Goal: Transaction & Acquisition: Book appointment/travel/reservation

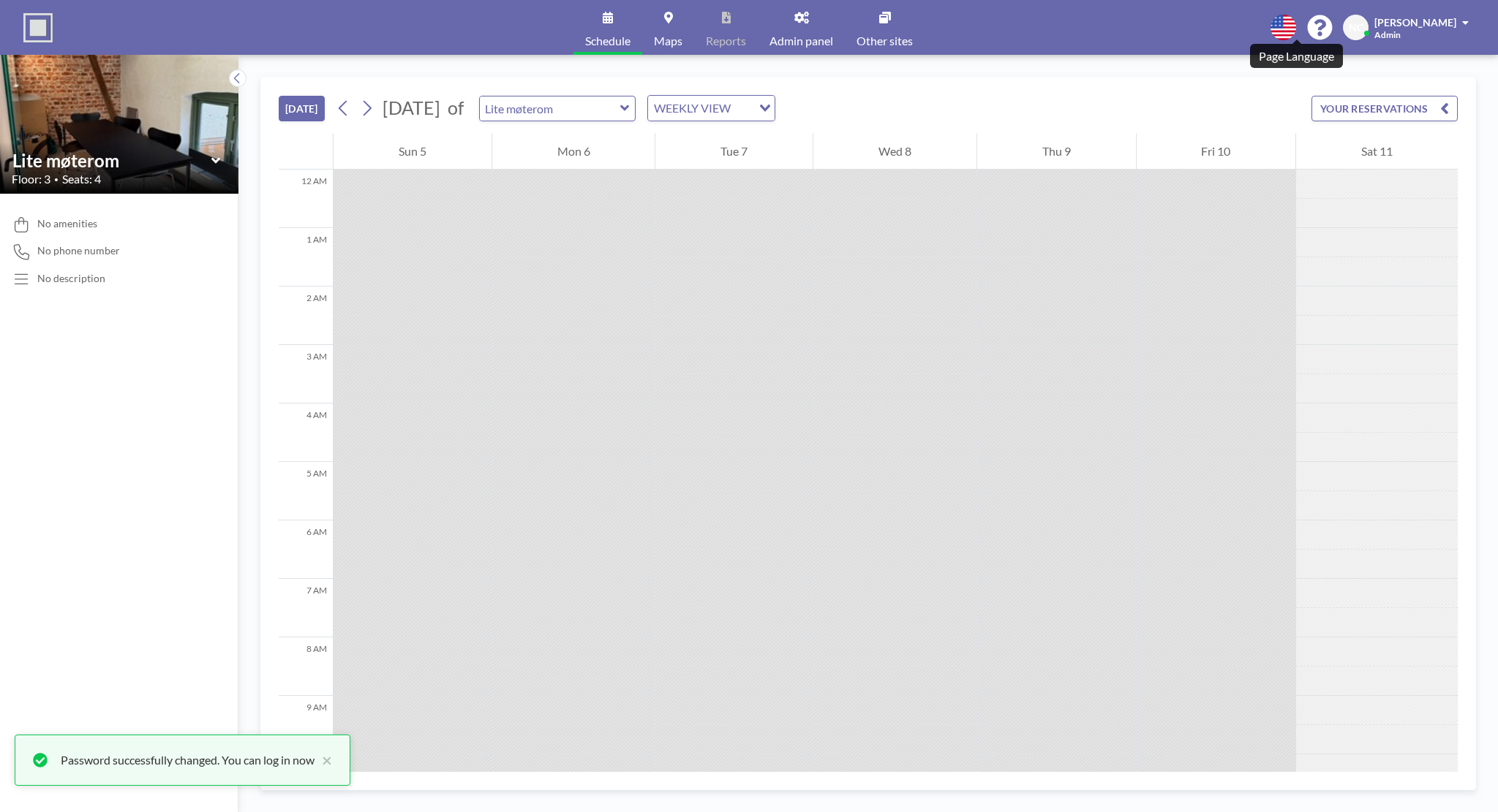
click at [1296, 29] on icon at bounding box center [1283, 27] width 26 height 26
click at [1220, 37] on div at bounding box center [749, 406] width 1498 height 812
click at [629, 106] on icon at bounding box center [625, 108] width 9 height 6
type input "Stort møterom"
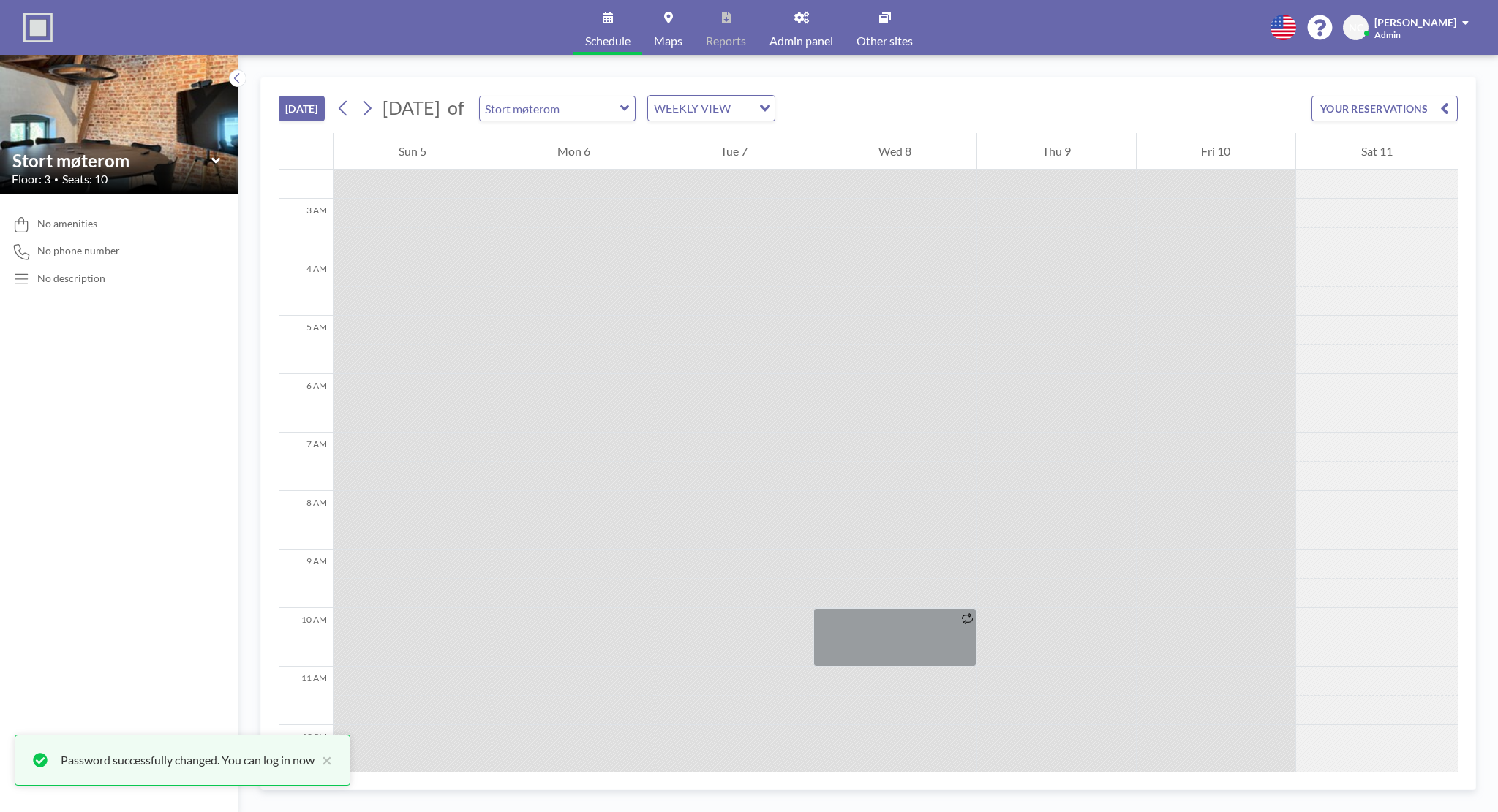
scroll to position [219, 0]
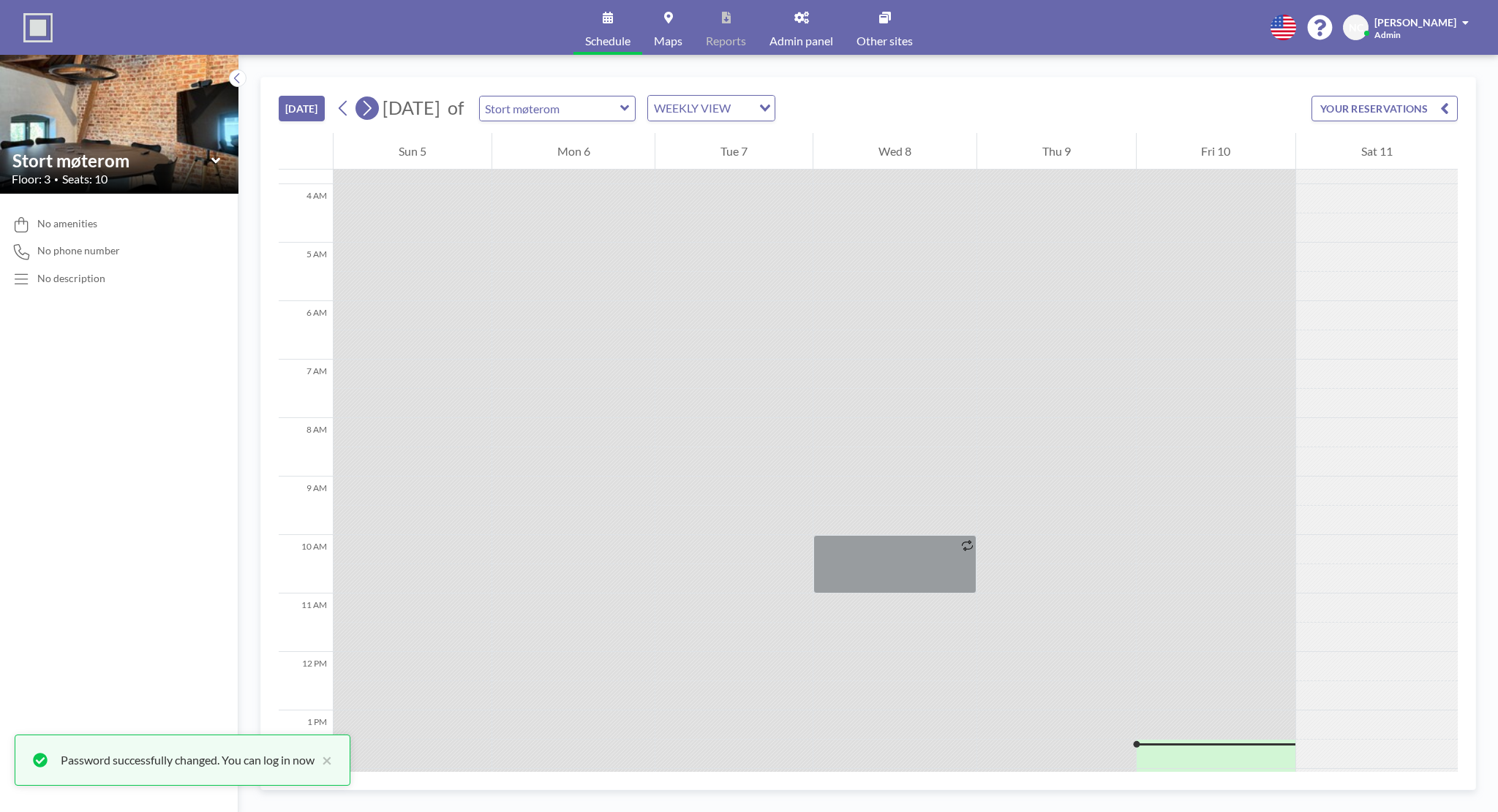
click at [377, 113] on button at bounding box center [367, 108] width 23 height 23
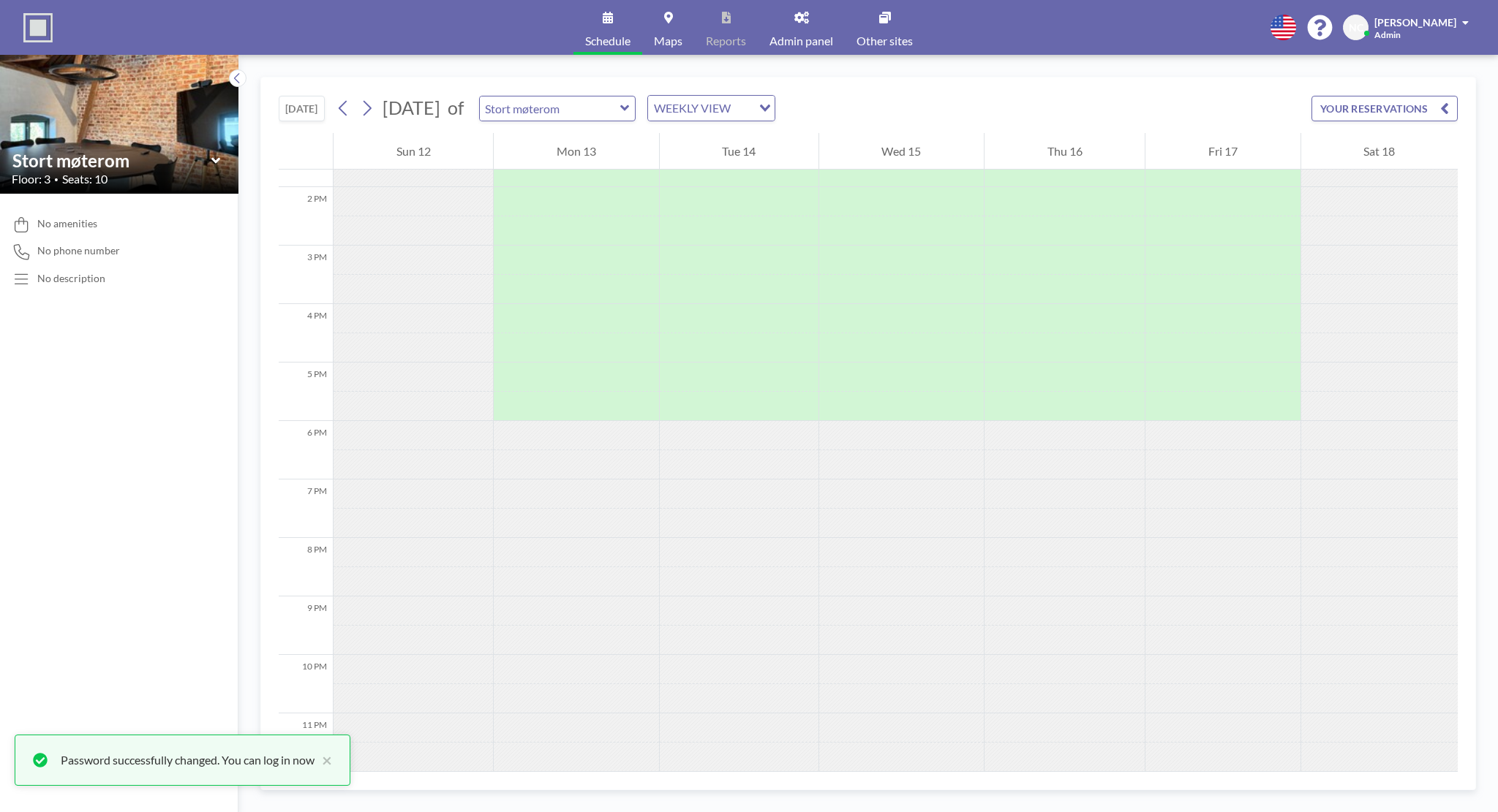
scroll to position [804, 0]
click at [380, 105] on span "[DATE]" at bounding box center [411, 108] width 65 height 23
click at [374, 105] on icon at bounding box center [367, 108] width 14 height 22
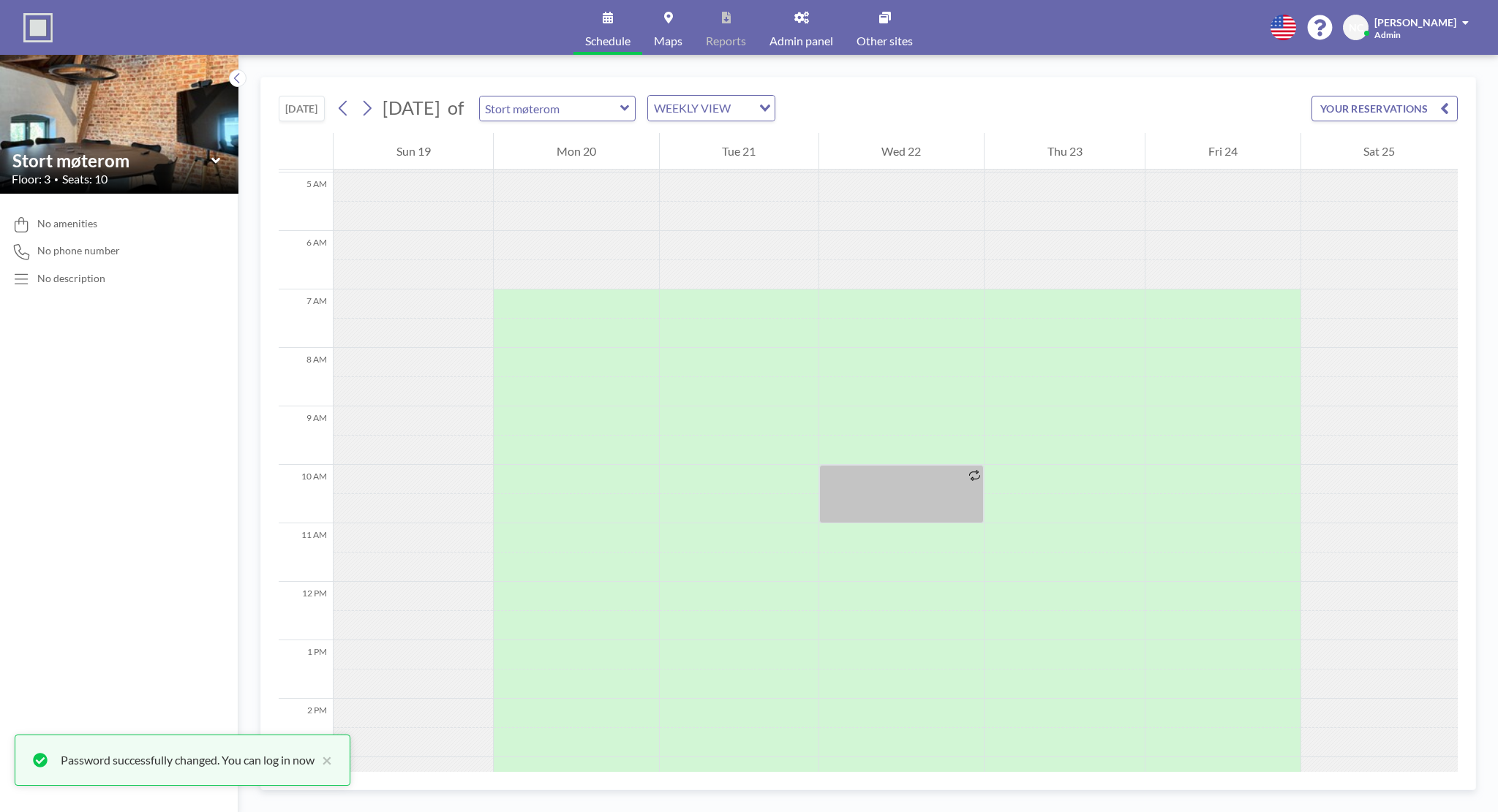
scroll to position [293, 0]
click at [743, 420] on div at bounding box center [739, 418] width 159 height 29
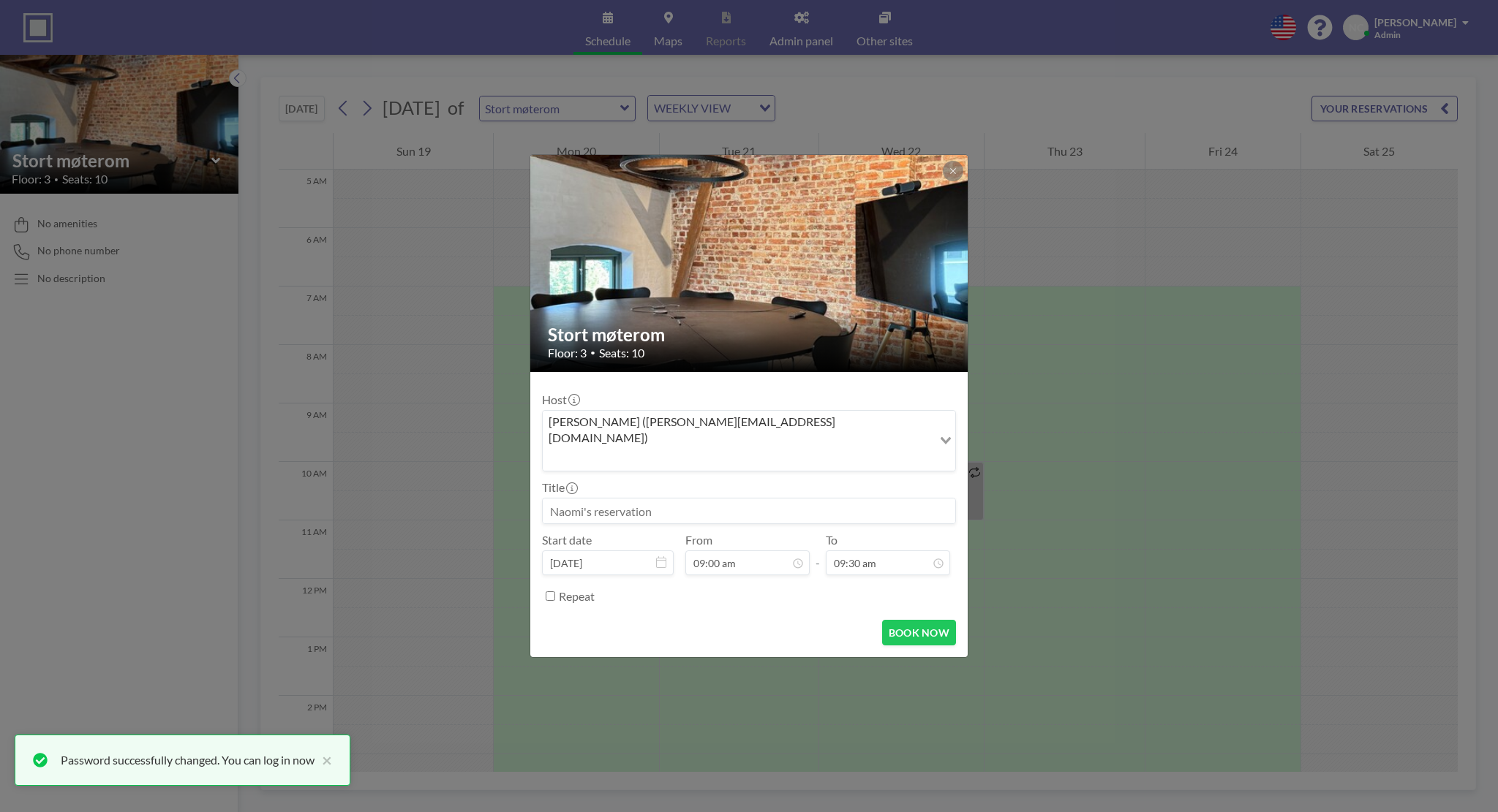
click at [808, 500] on input at bounding box center [749, 511] width 412 height 25
type input "DARK"
click at [935, 558] on icon at bounding box center [938, 563] width 11 height 11
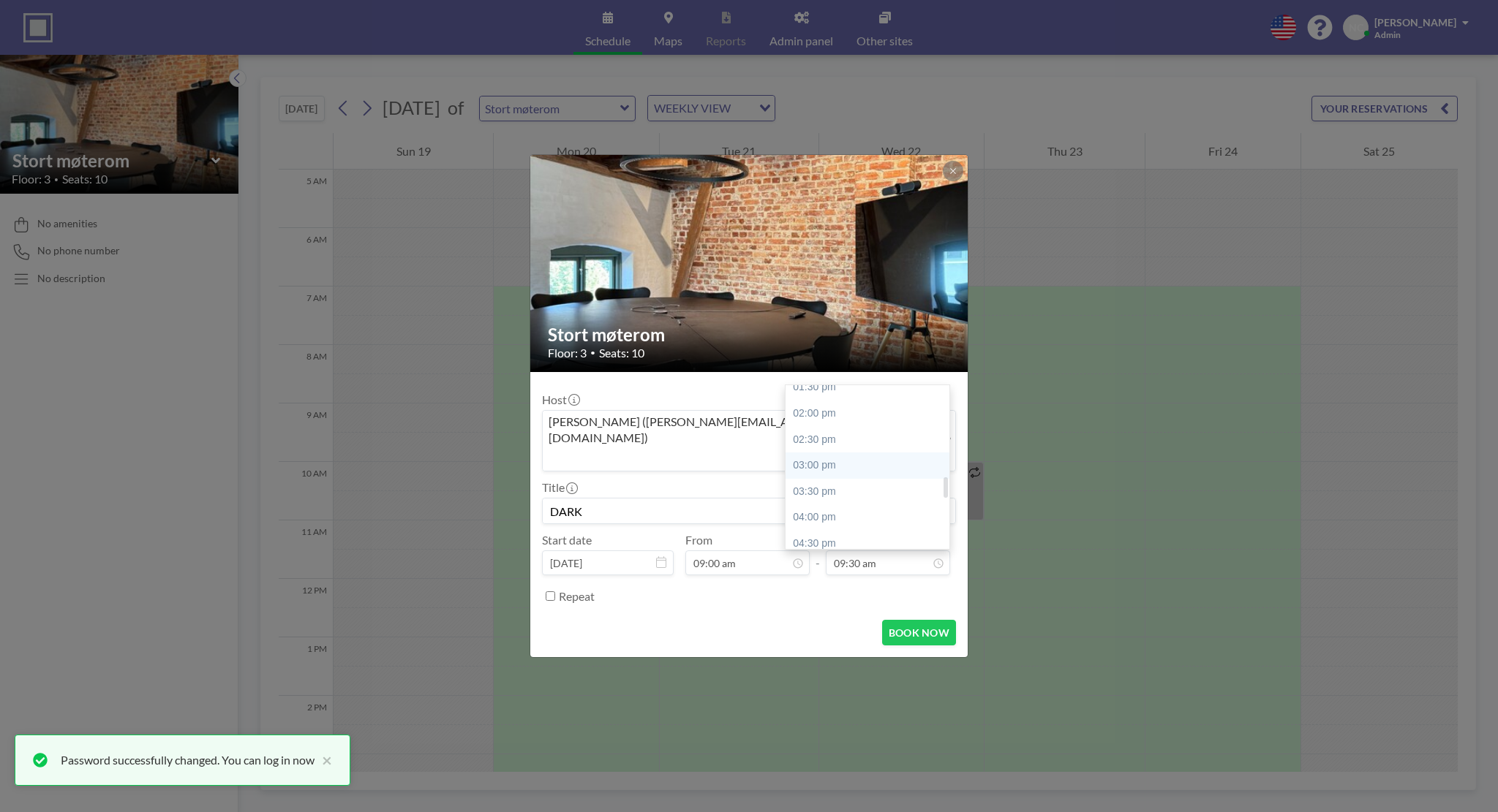
click at [866, 453] on div "03:00 pm" at bounding box center [871, 466] width 171 height 26
type input "03:00 pm"
click at [907, 620] on button "BOOK NOW" at bounding box center [919, 633] width 74 height 26
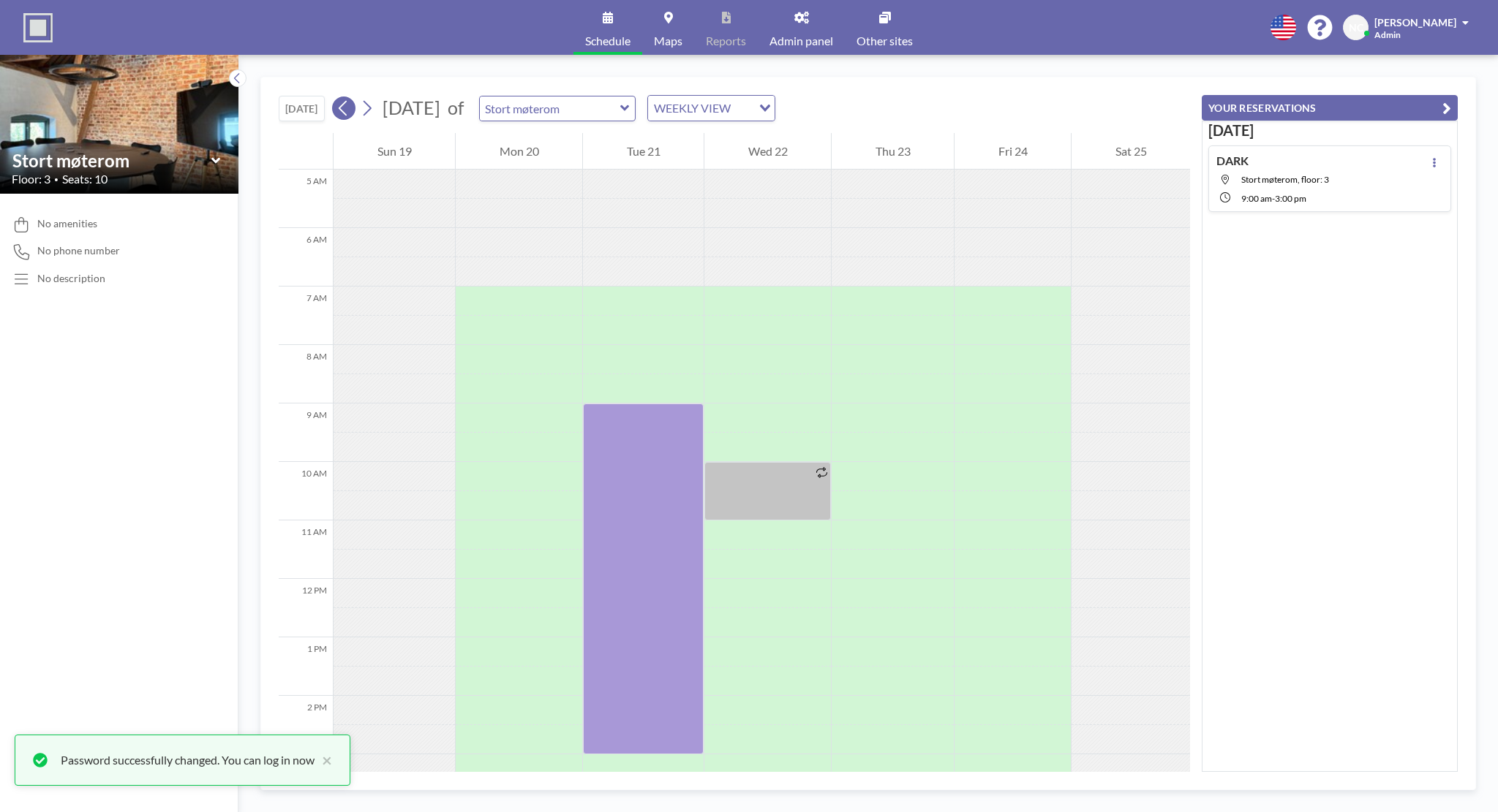
click at [342, 109] on icon at bounding box center [343, 108] width 14 height 22
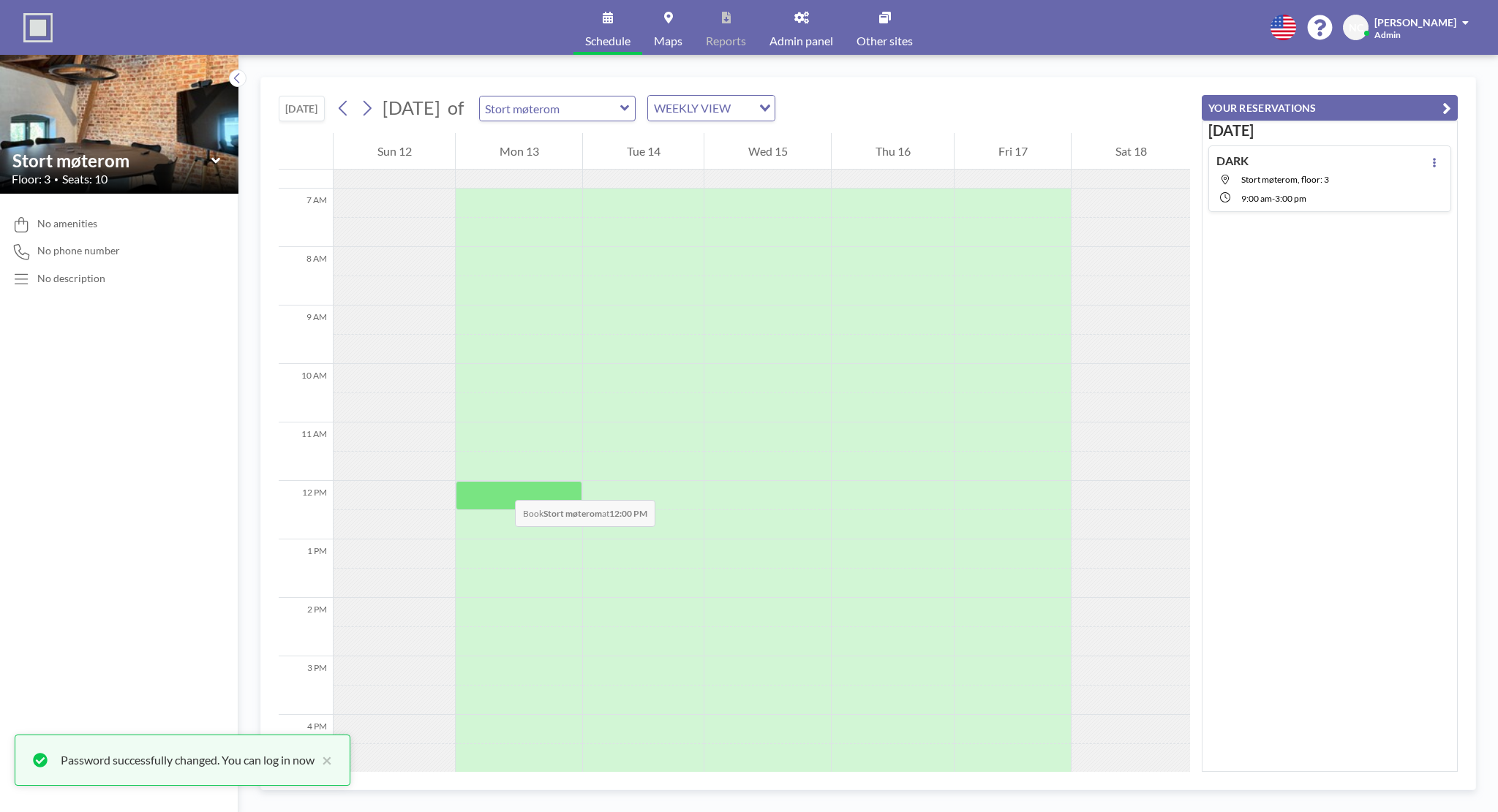
scroll to position [366, 0]
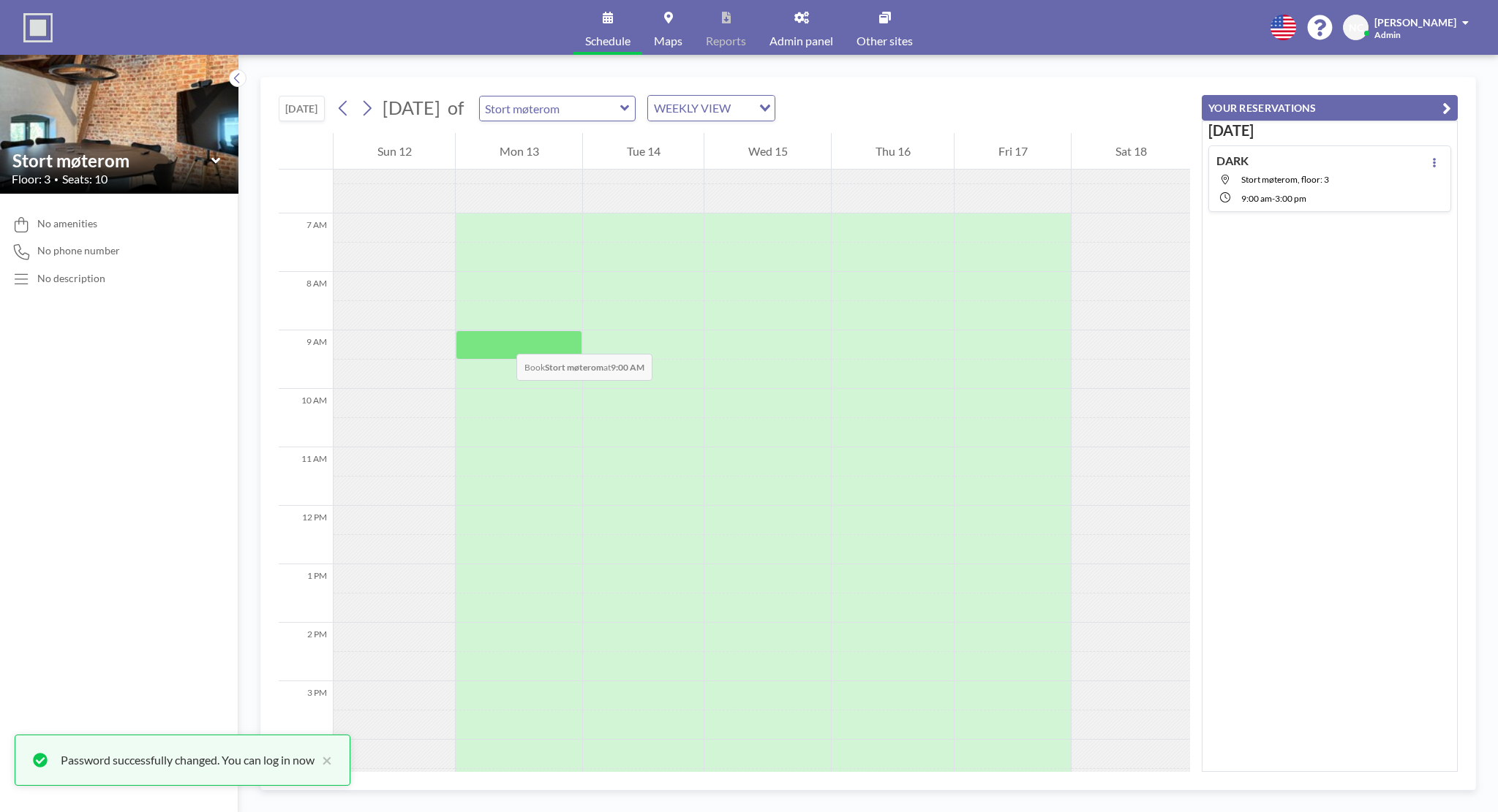
click at [501, 339] on div at bounding box center [518, 345] width 126 height 29
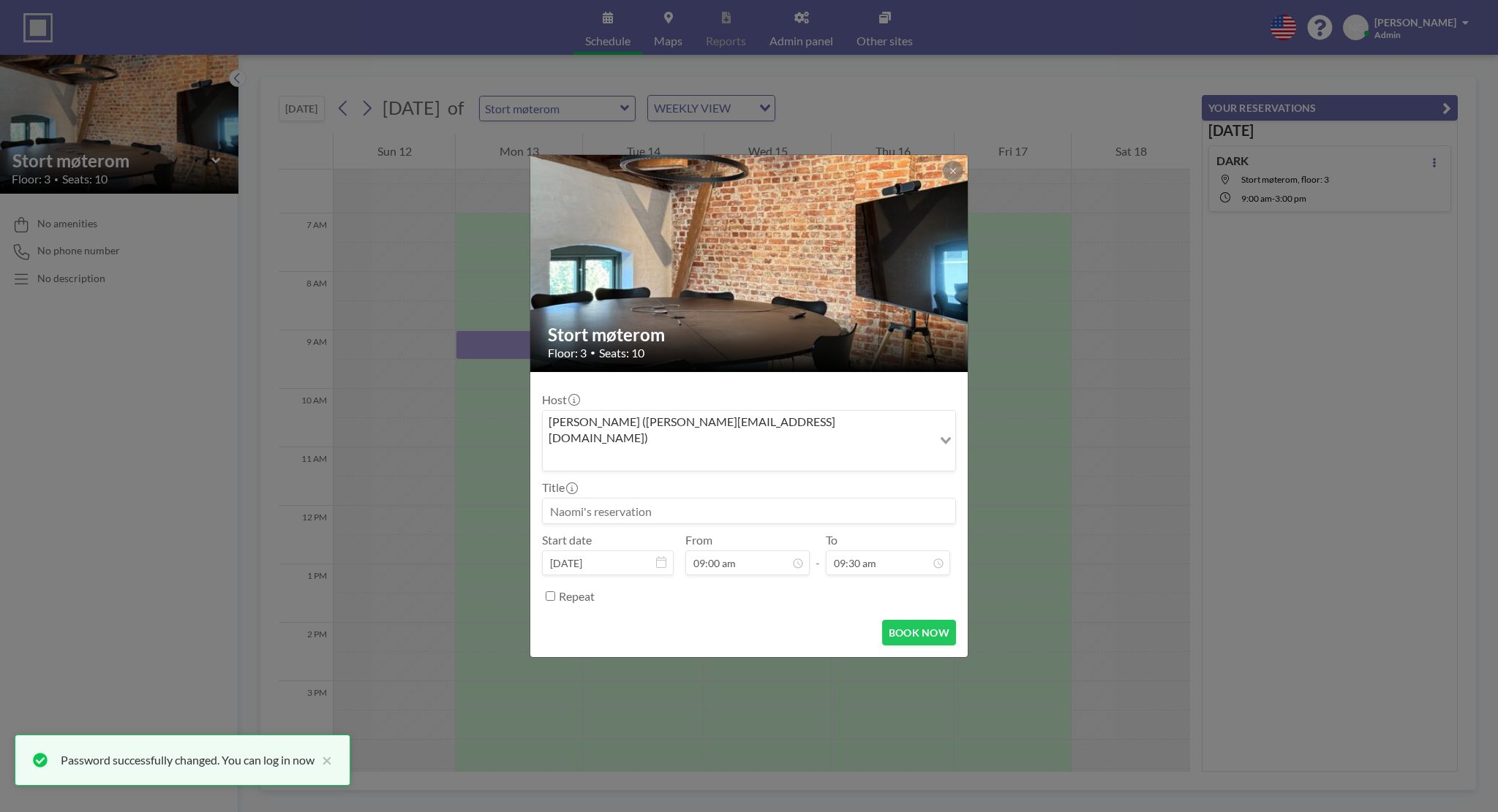
click at [676, 499] on input at bounding box center [749, 511] width 412 height 25
type input "DARK"
click at [841, 414] on div "10:00 am" at bounding box center [871, 424] width 171 height 26
type input "10:00 am"
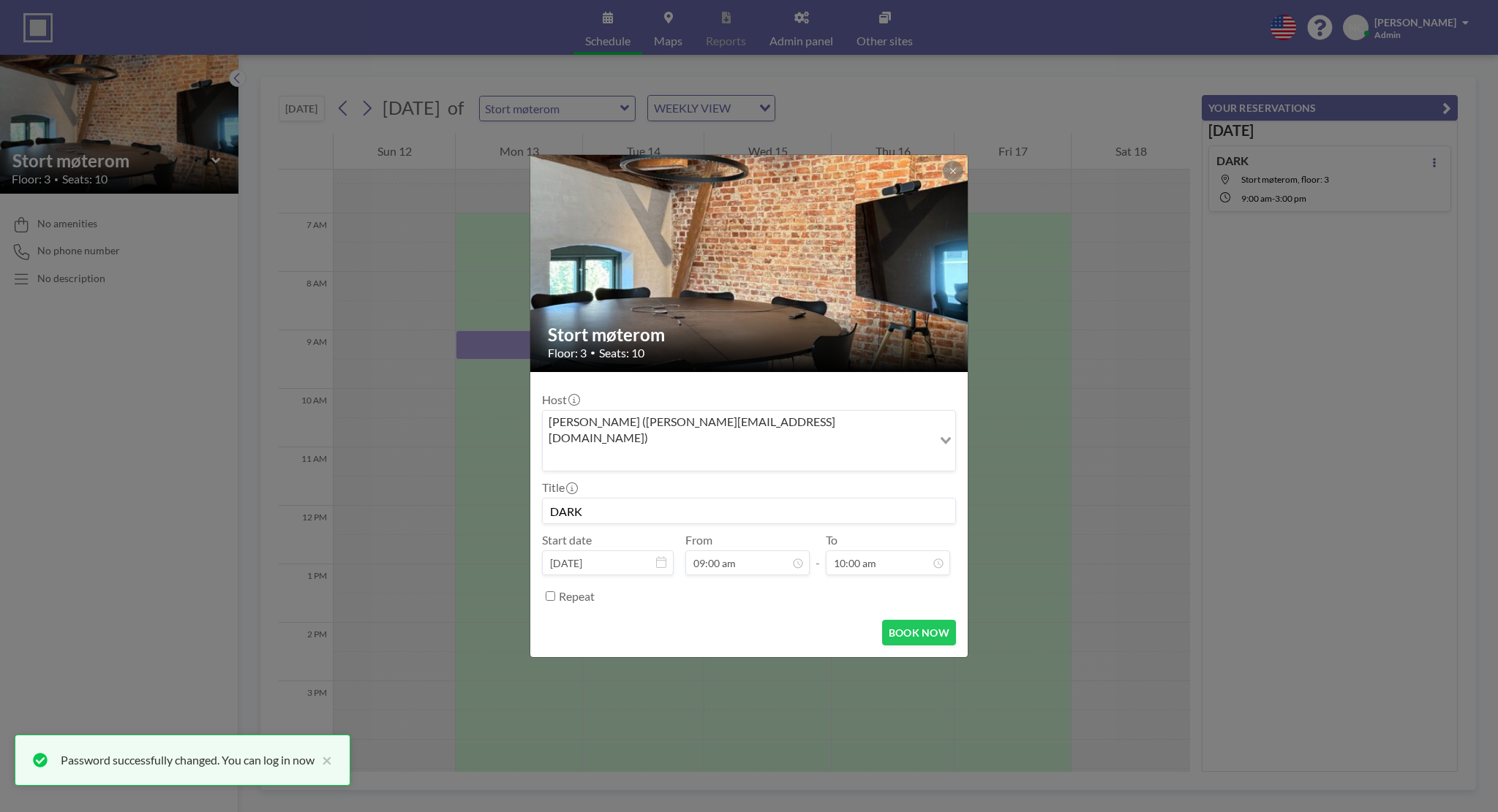
click at [550, 591] on input "Repeat" at bounding box center [550, 596] width 10 height 10
checkbox input "true"
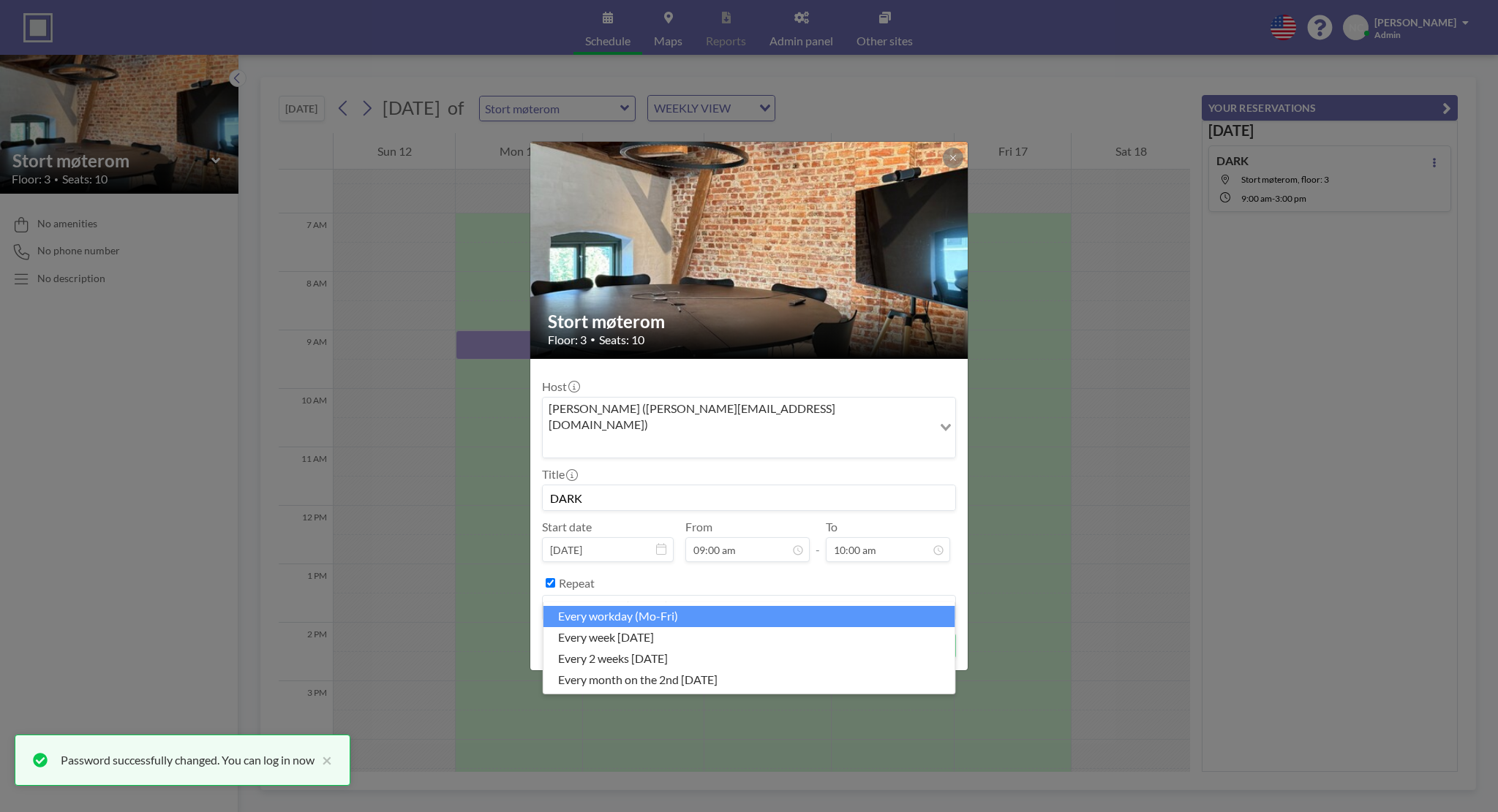
click at [630, 596] on div "every workday (Mo-Fri)" at bounding box center [740, 606] width 395 height 22
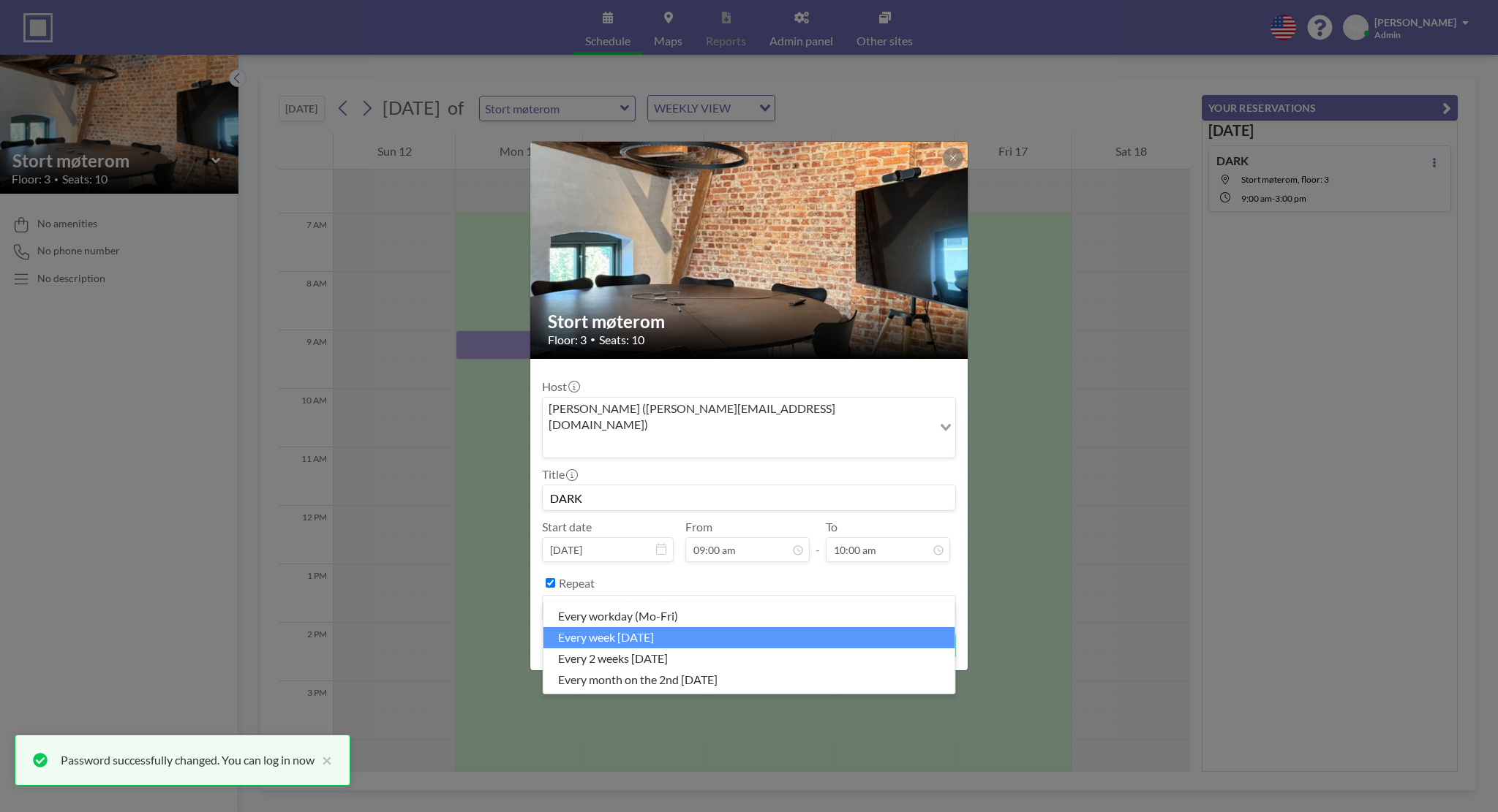
click at [632, 633] on li "every week [DATE]" at bounding box center [749, 638] width 411 height 21
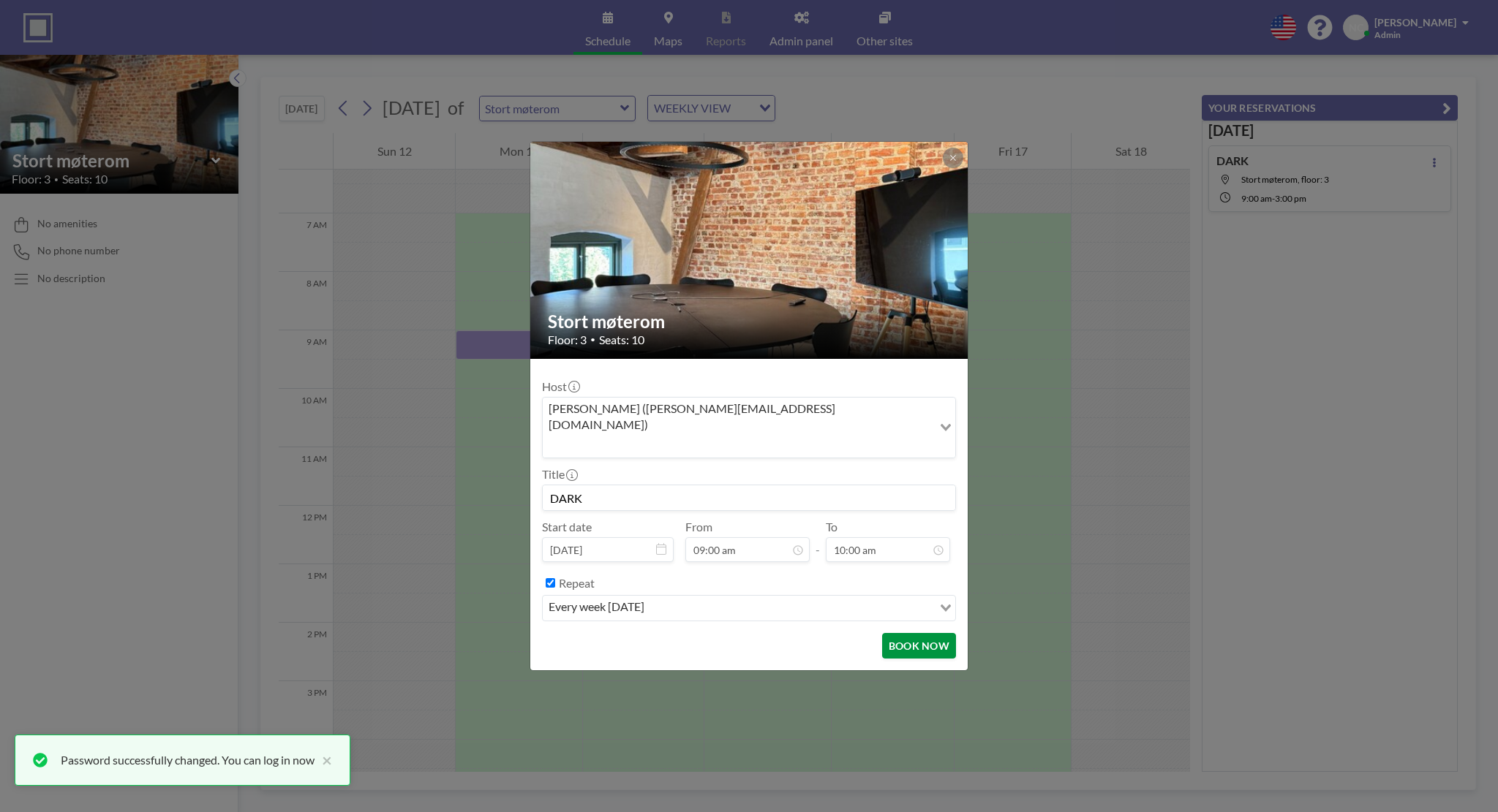
click at [929, 633] on button "BOOK NOW" at bounding box center [919, 646] width 74 height 26
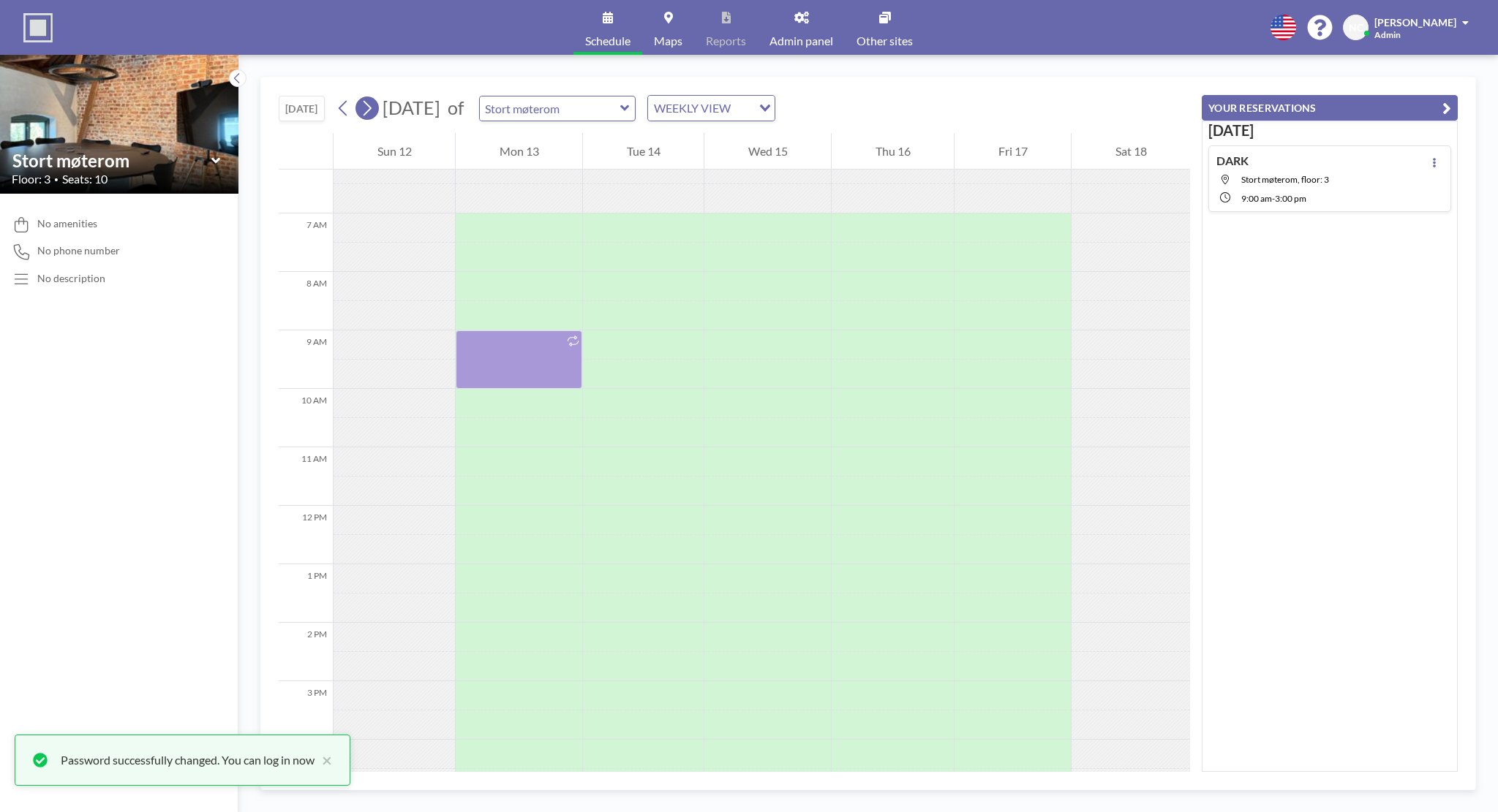
click at [377, 111] on button at bounding box center [367, 108] width 23 height 23
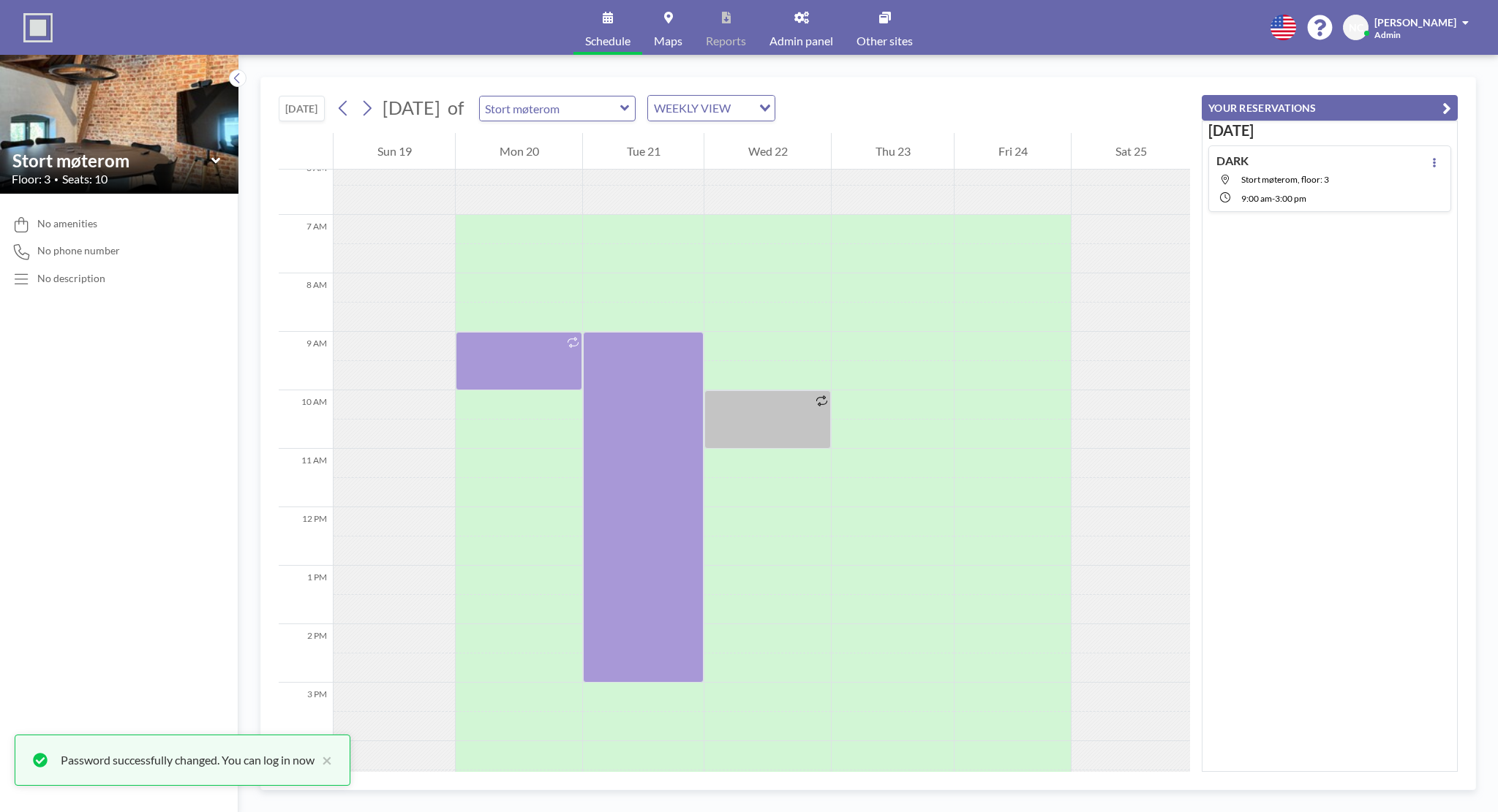
scroll to position [366, 0]
click at [374, 104] on icon at bounding box center [367, 108] width 14 height 22
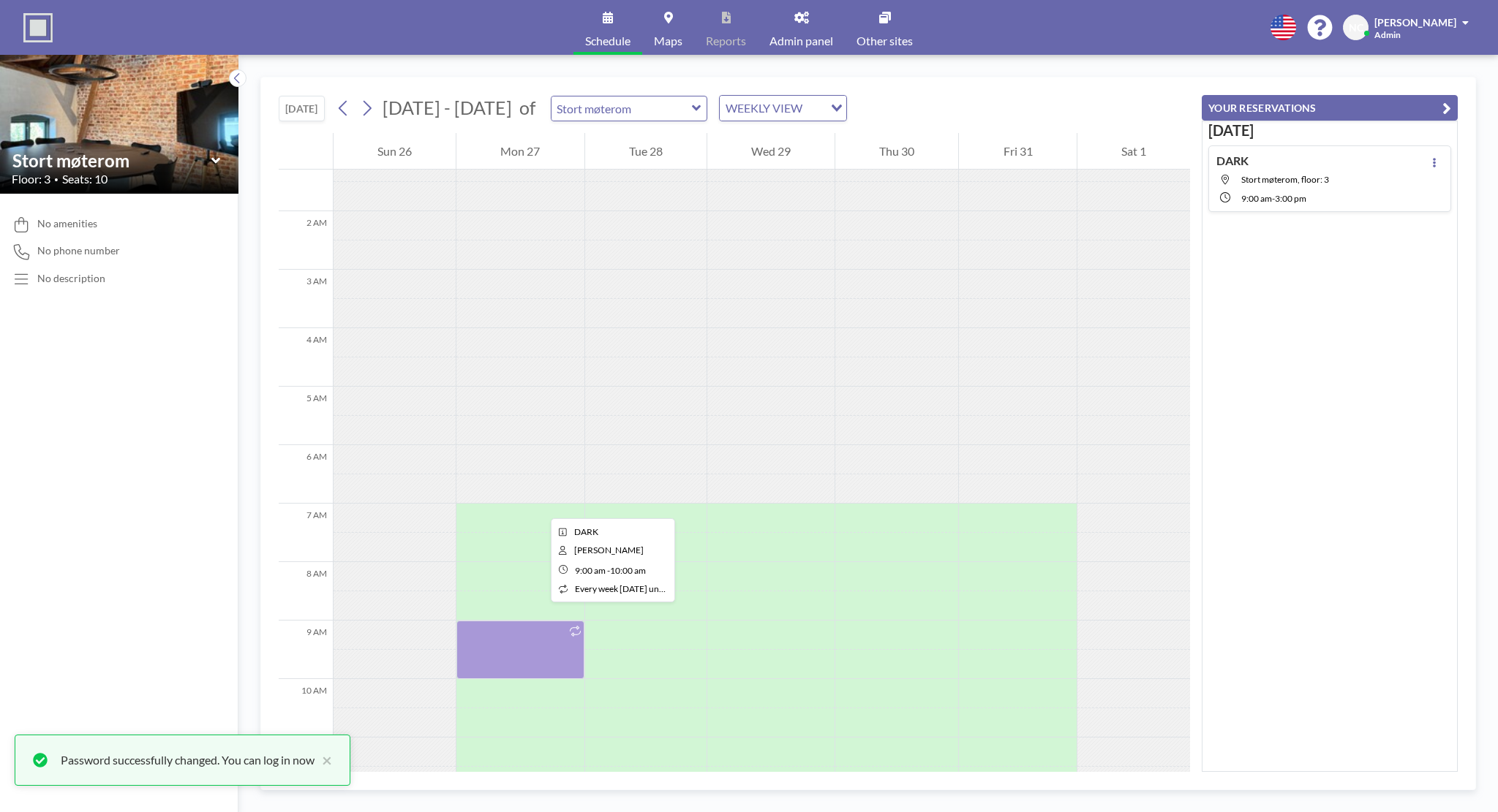
scroll to position [0, 0]
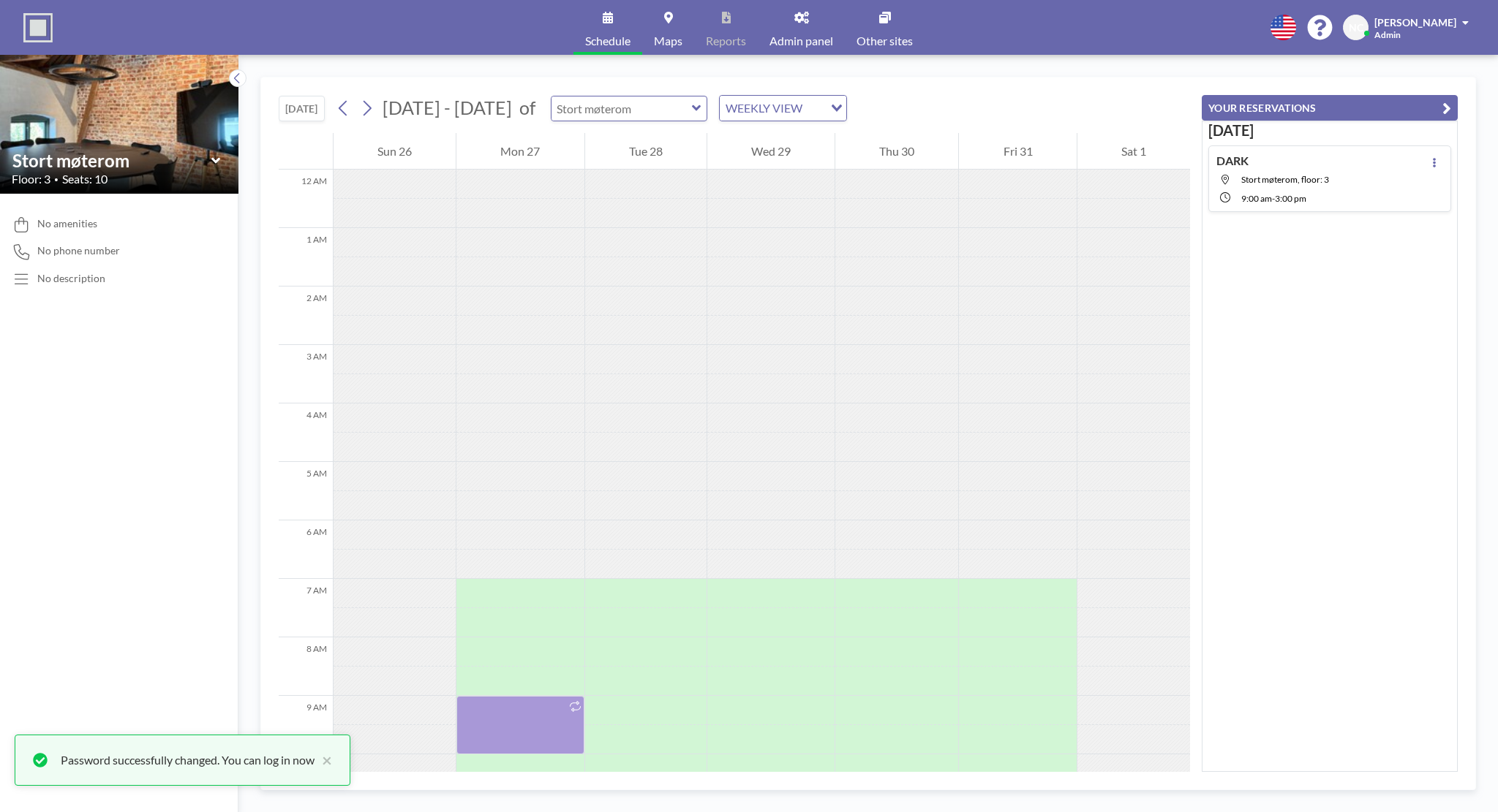
click at [628, 111] on input "text" at bounding box center [622, 109] width 141 height 24
type input "Lite møterom"
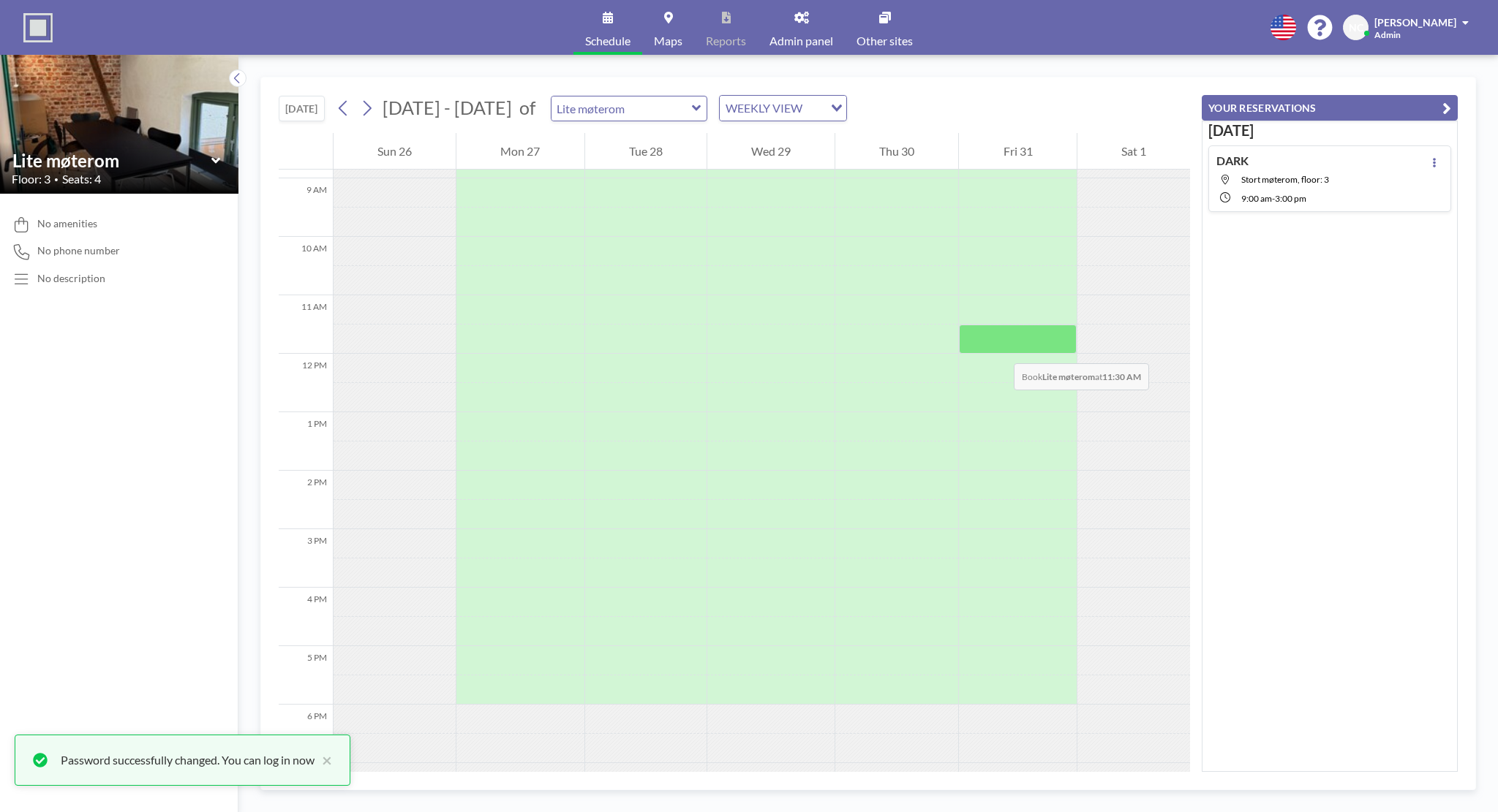
scroll to position [439, 0]
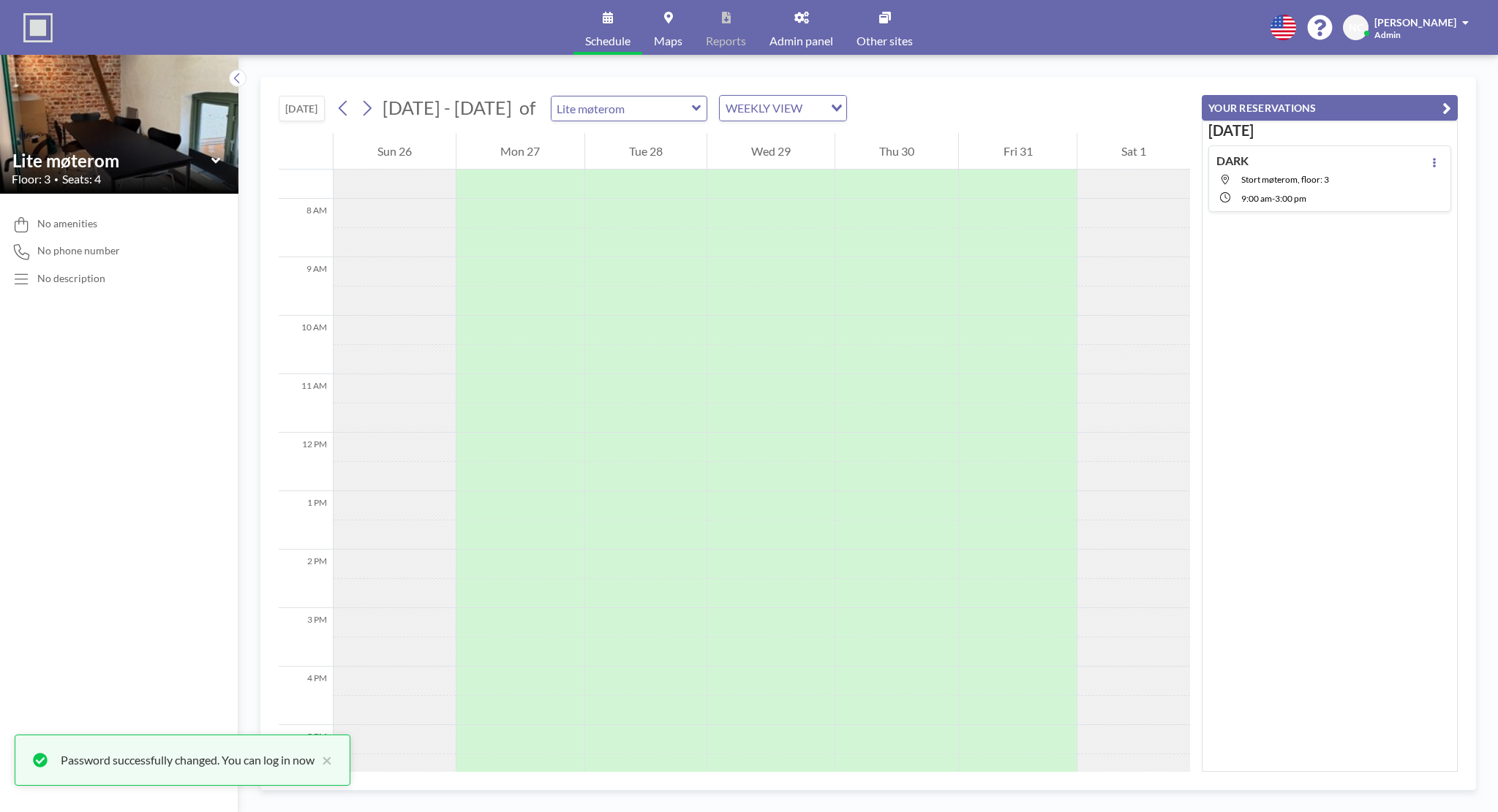
click at [348, 105] on icon at bounding box center [343, 108] width 14 height 22
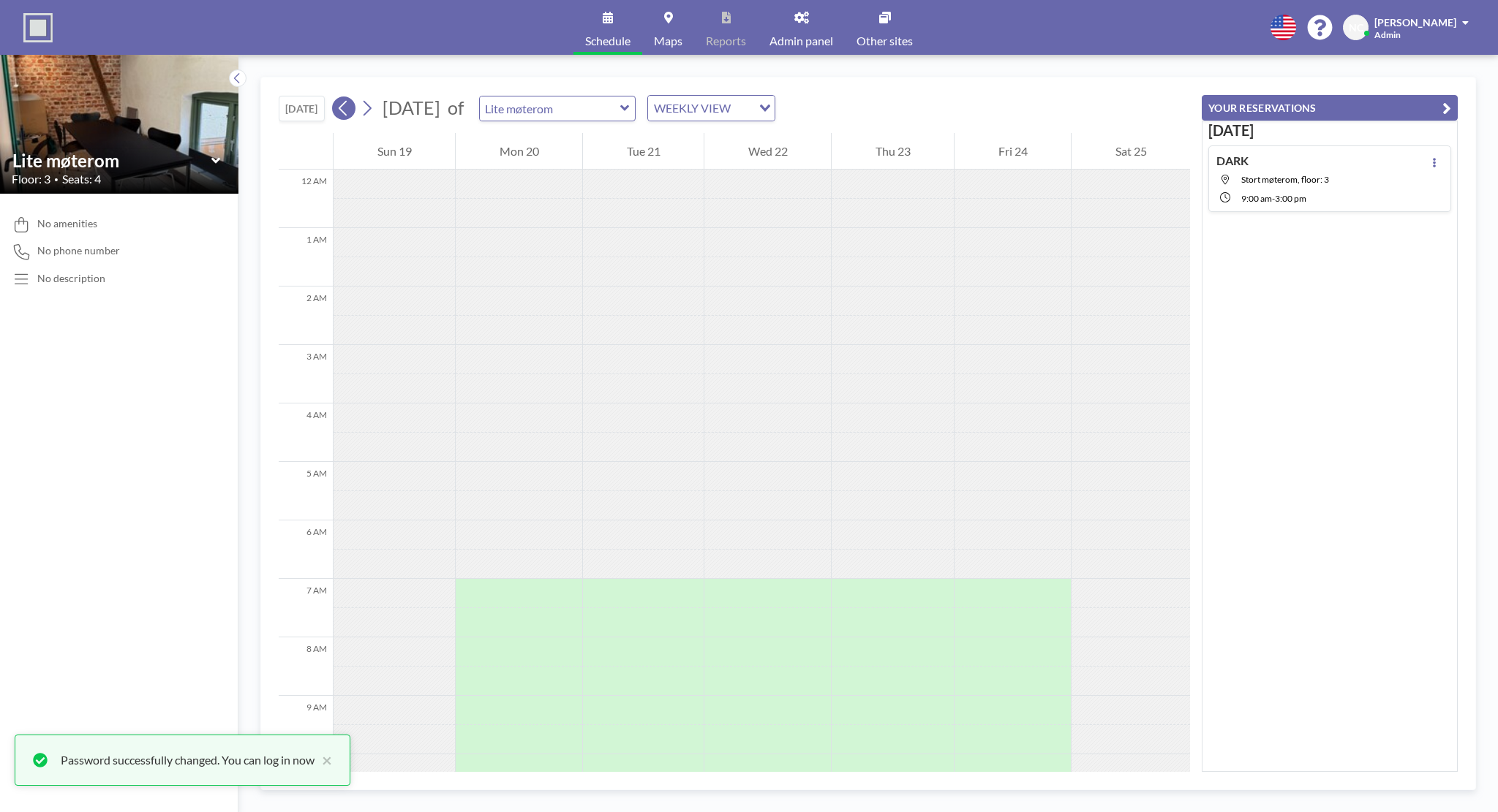
click at [348, 104] on icon at bounding box center [343, 108] width 14 height 22
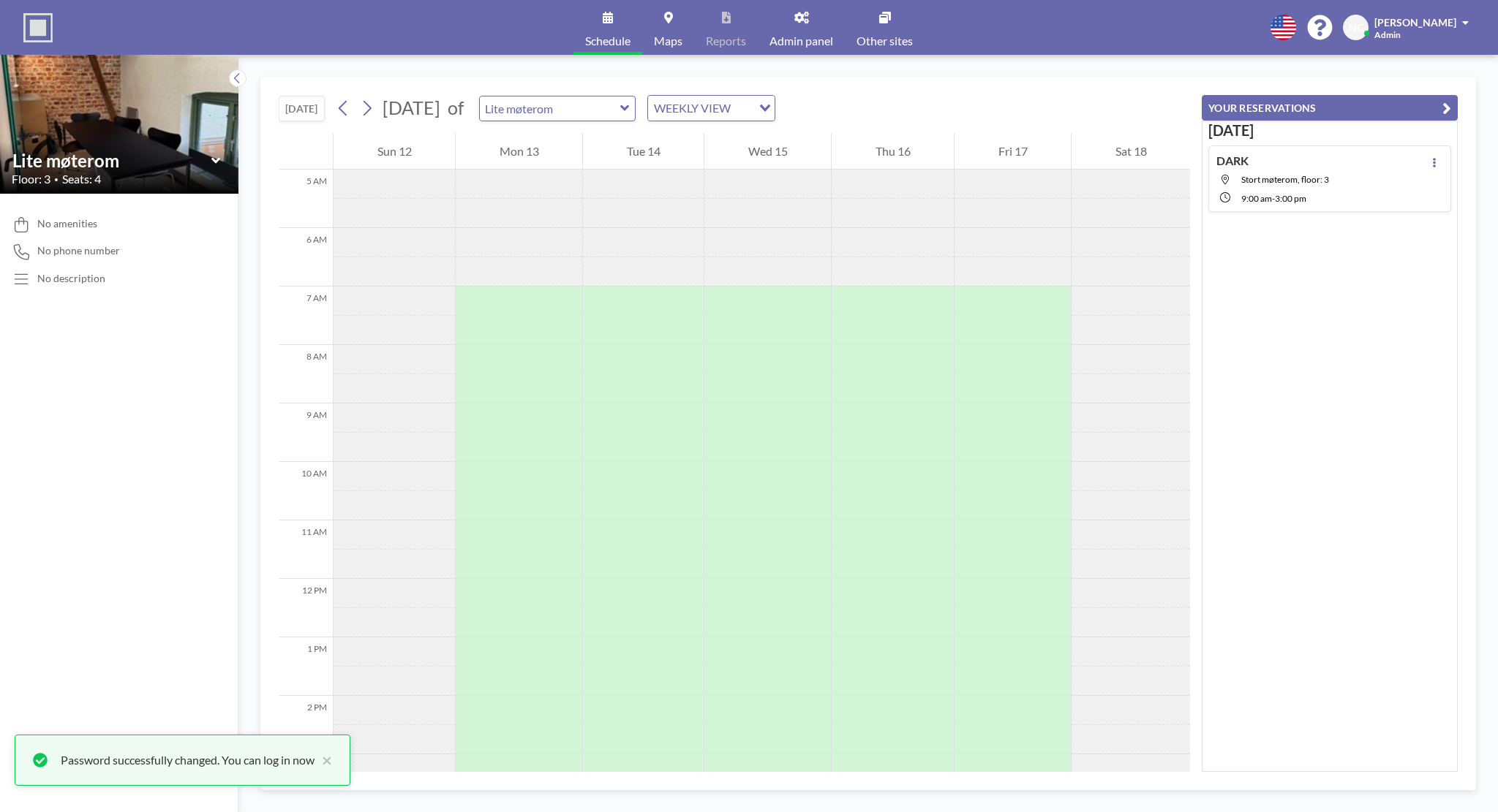
click at [54, 29] on div "Schedule Maps Reports Admin panel Other sites English Polski 日本語 Española NC [P…" at bounding box center [749, 27] width 1498 height 55
click at [25, 24] on img at bounding box center [38, 27] width 29 height 29
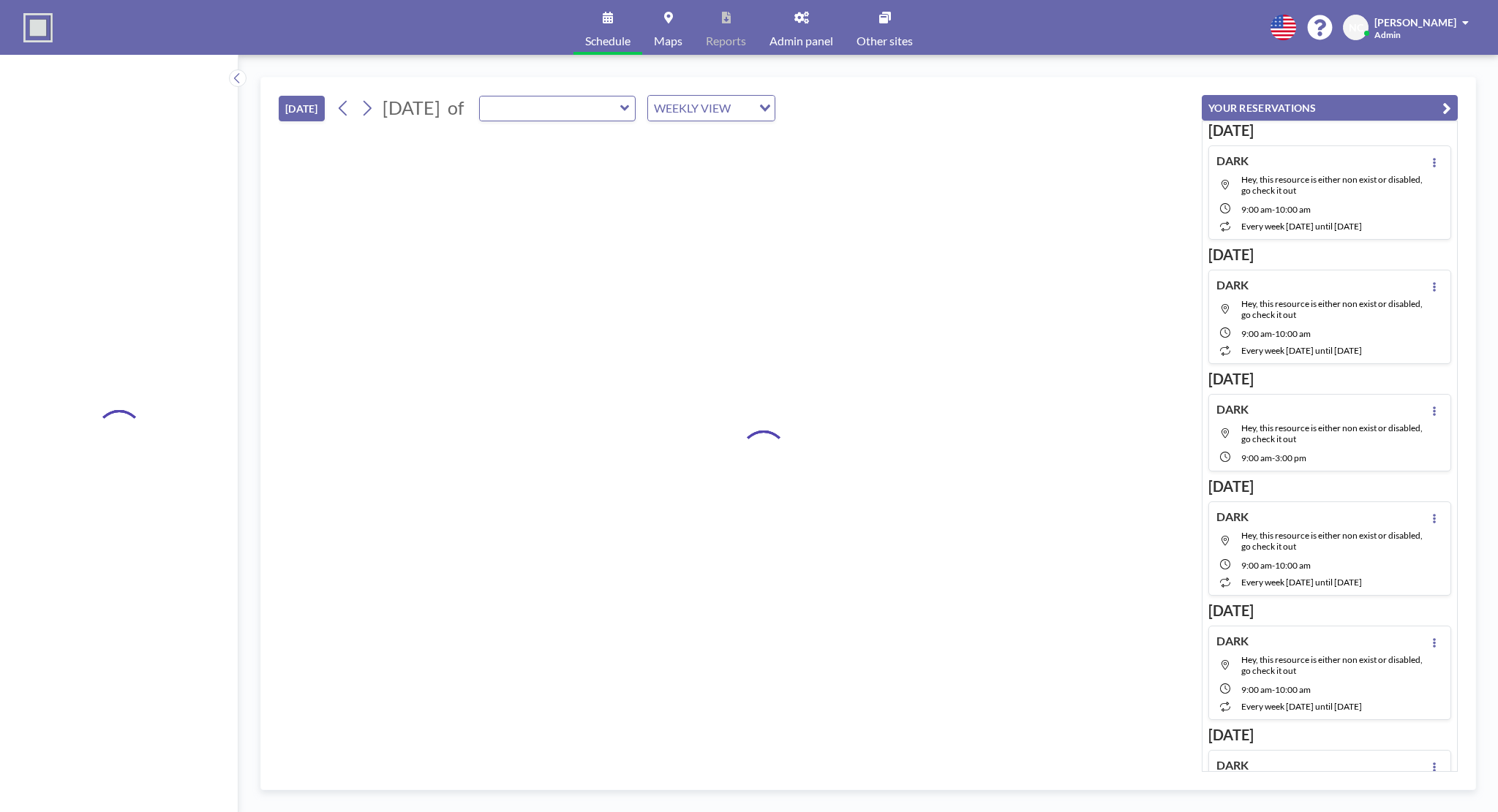
type input "Lite møterom"
